Goal: Task Accomplishment & Management: Manage account settings

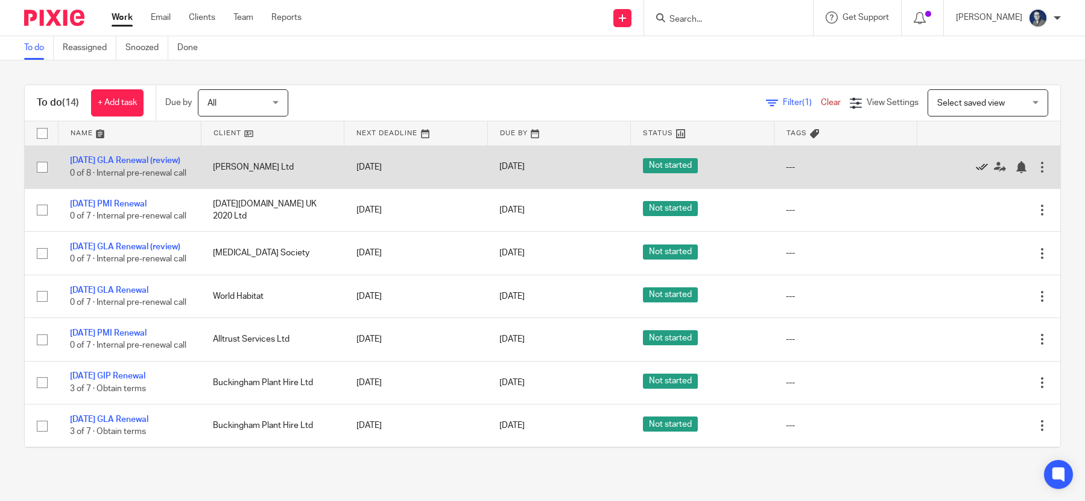
click at [976, 171] on icon at bounding box center [982, 167] width 12 height 12
